Goal: Information Seeking & Learning: Learn about a topic

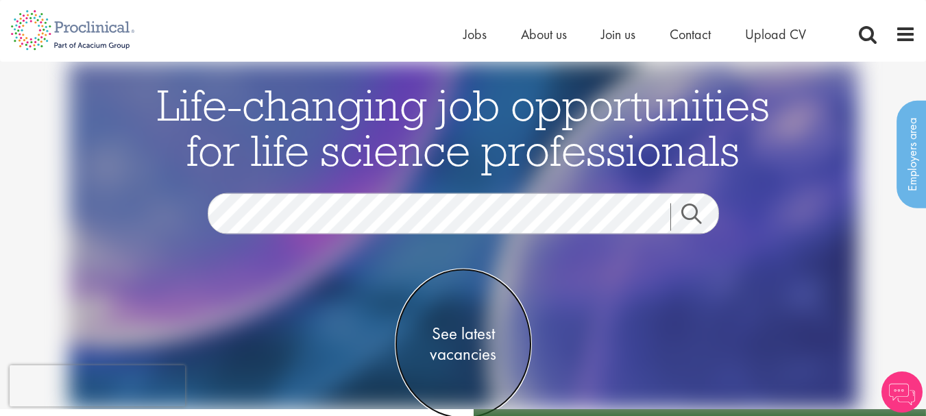
click at [465, 351] on span "See latest vacancies" at bounding box center [463, 343] width 137 height 41
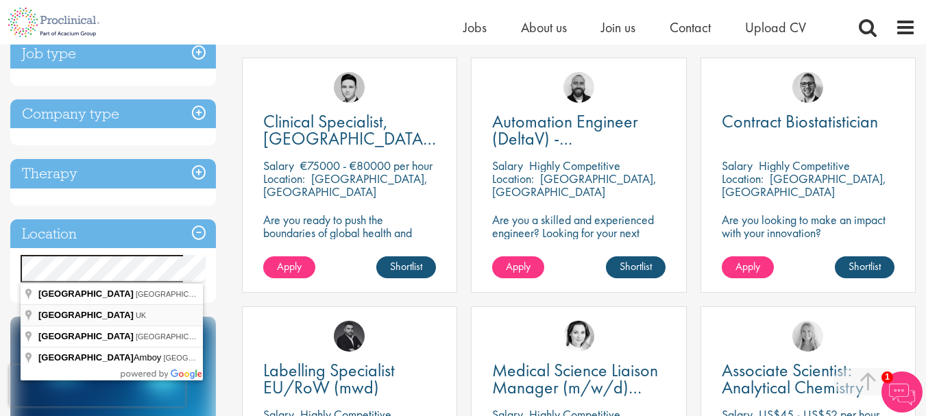
scroll to position [501, 0]
